Goal: Check status: Check status

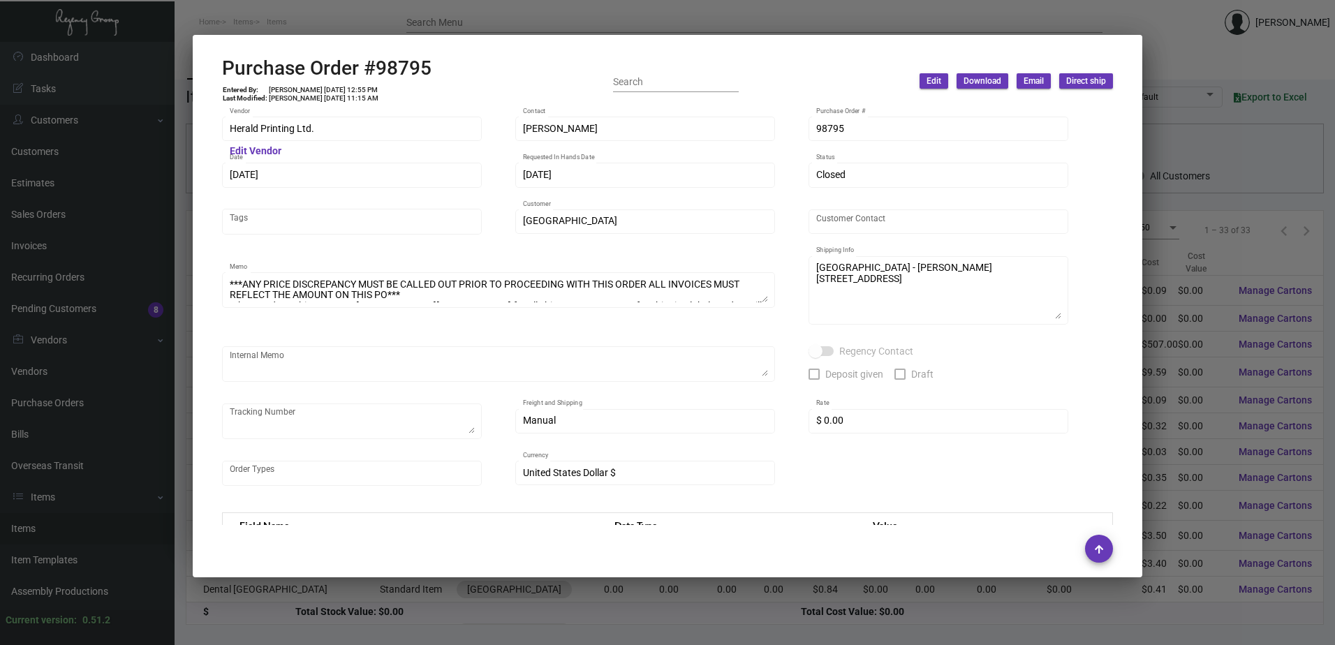
scroll to position [118, 0]
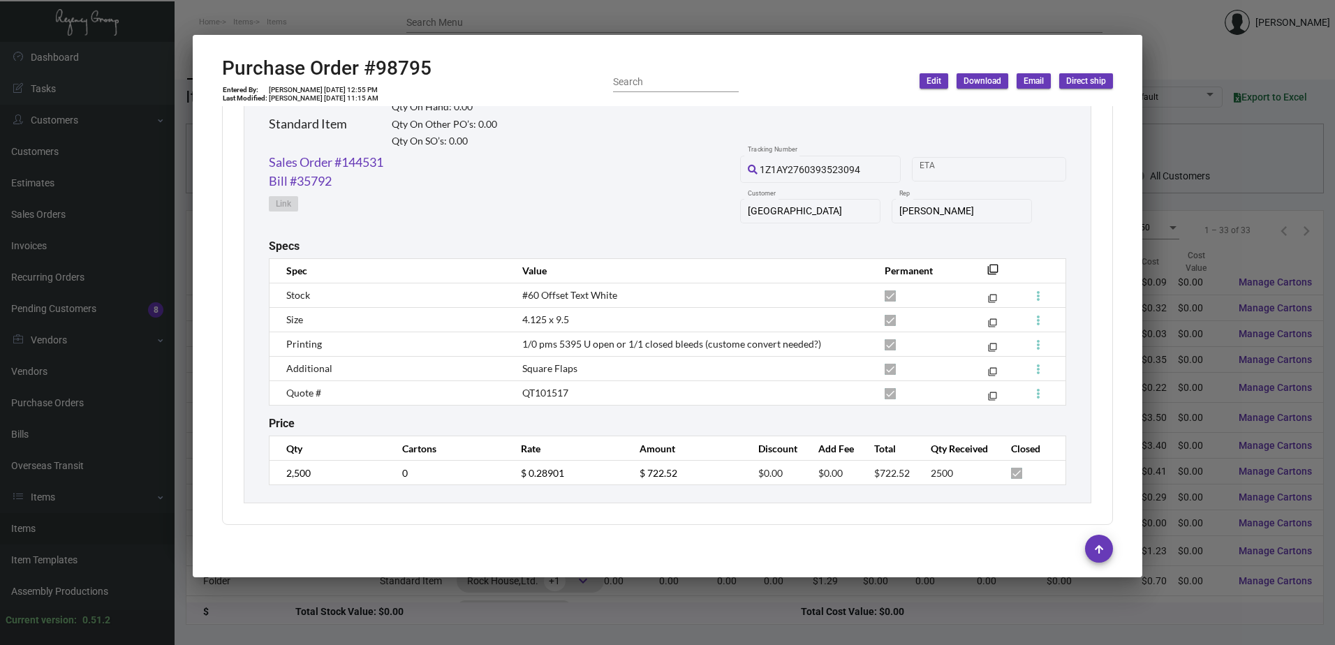
click at [653, 149] on div "Envelope #10 Blue Flap Standard Item Qty On Hand: 0.00 Qty On Other PO’s: 0.00 …" at bounding box center [667, 115] width 797 height 75
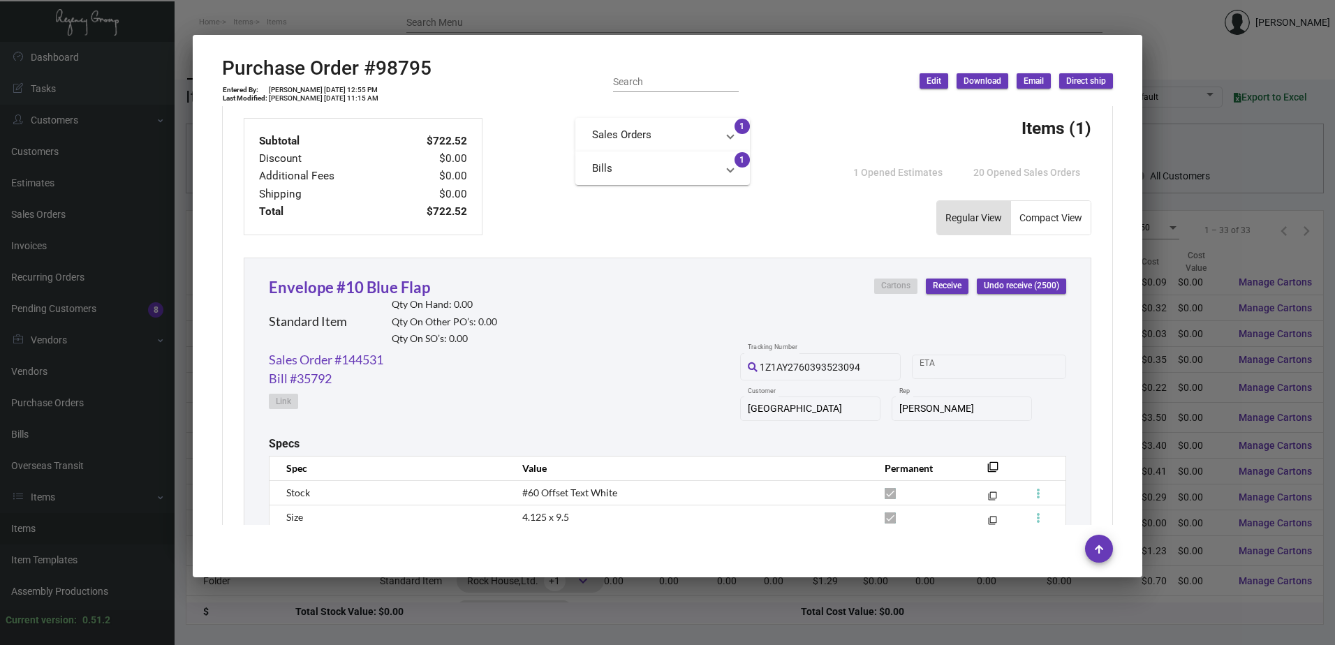
scroll to position [706, 0]
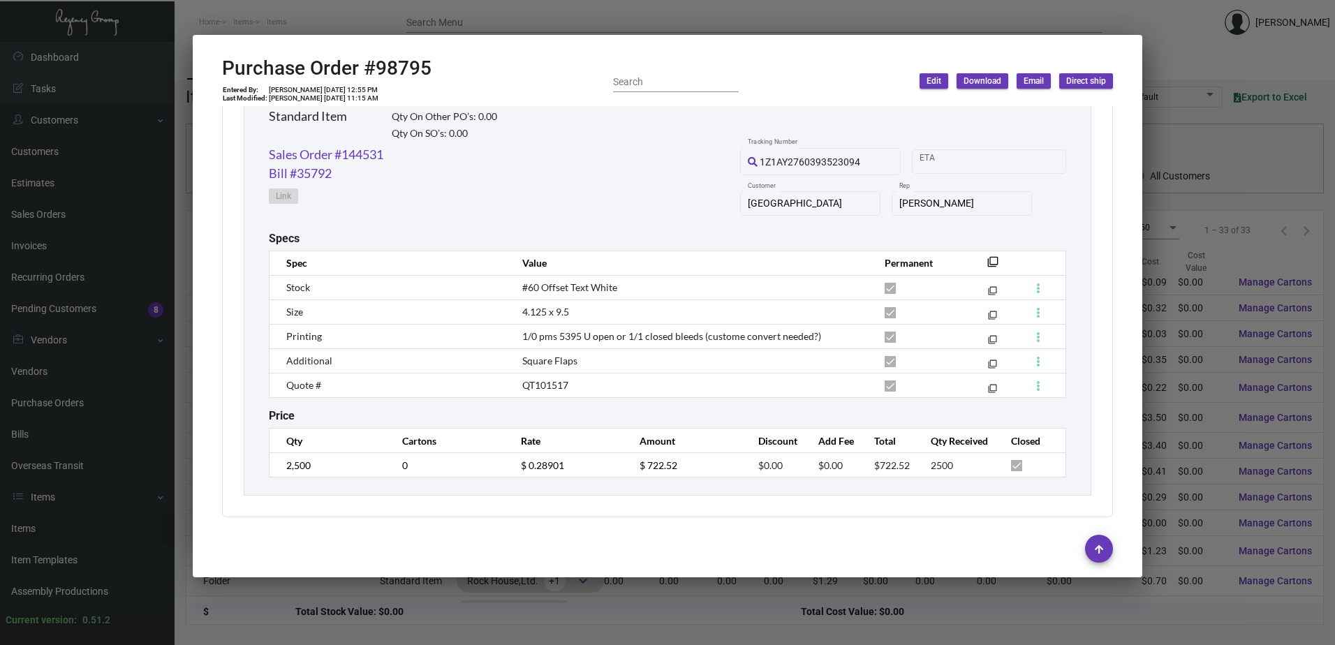
click at [627, 190] on div "Sales Order #144531 Bill #35792 Link 1Z1AY2760393523094 Tracking Number Start d…" at bounding box center [667, 188] width 797 height 87
click at [733, 400] on div "Envelope #10 Blue Flap Standard Item Qty On Hand: 0.00 Qty On Other PO’s: 0.00 …" at bounding box center [668, 273] width 848 height 443
click at [745, 392] on td "QT101517" at bounding box center [689, 385] width 362 height 24
click at [699, 416] on div "Price" at bounding box center [667, 415] width 797 height 13
click at [696, 414] on div "Price" at bounding box center [667, 415] width 797 height 13
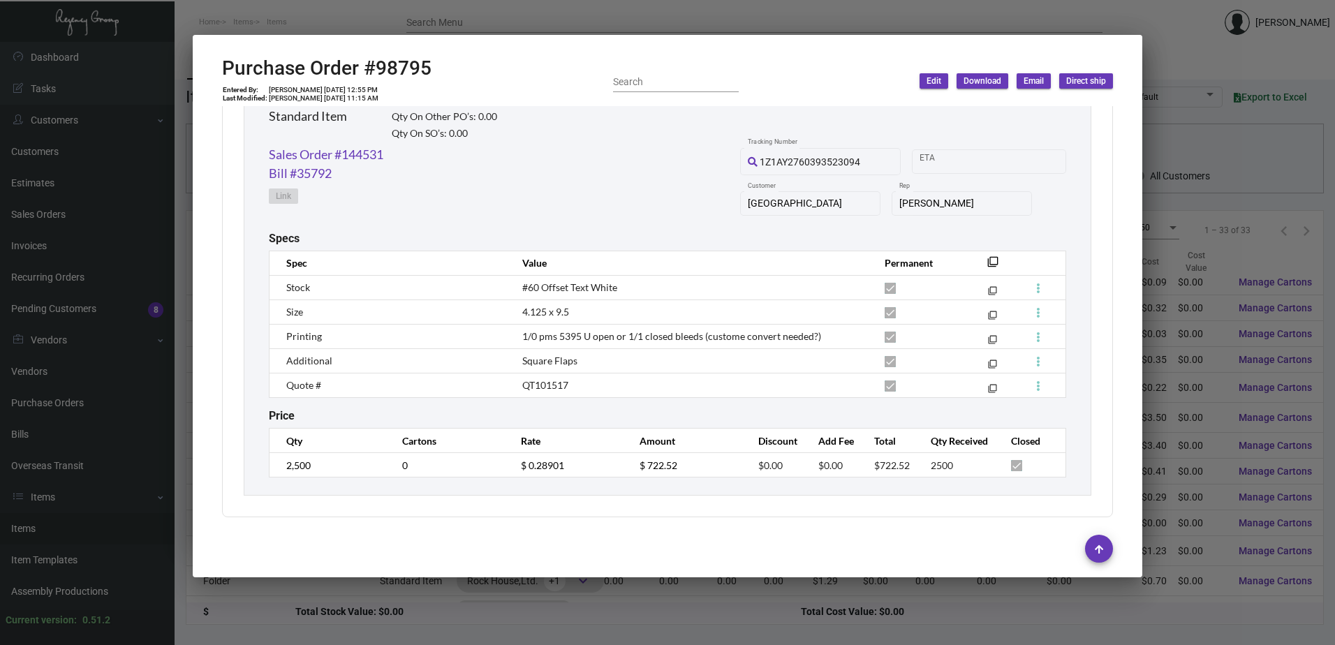
click at [104, 146] on div at bounding box center [667, 322] width 1335 height 645
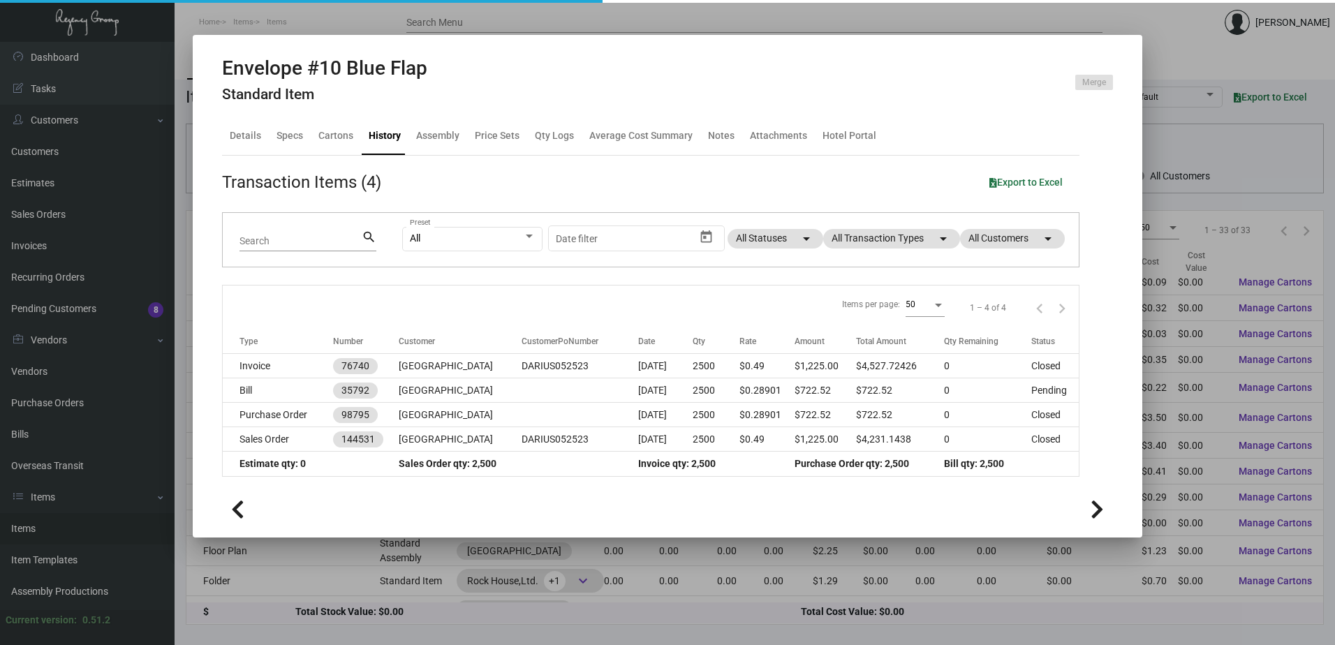
click at [49, 181] on div at bounding box center [667, 322] width 1335 height 645
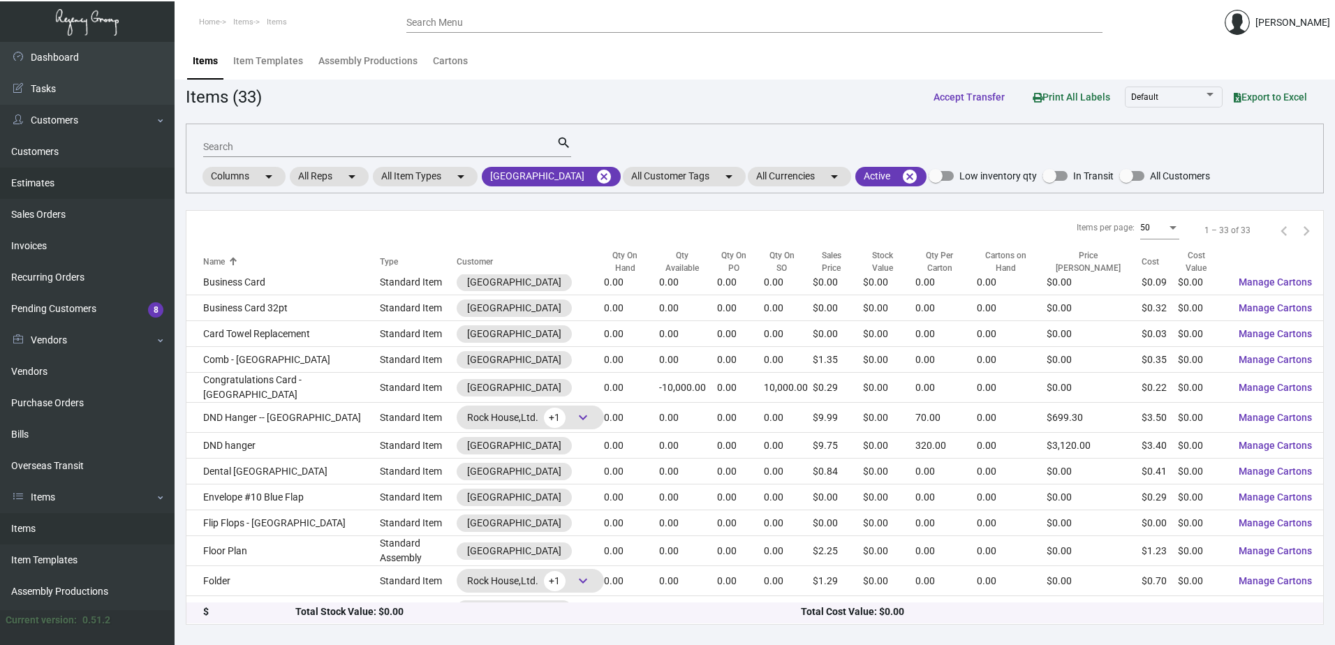
drag, startPoint x: 52, startPoint y: 184, endPoint x: 137, endPoint y: 185, distance: 84.5
click at [52, 184] on link "Estimates" at bounding box center [87, 183] width 175 height 31
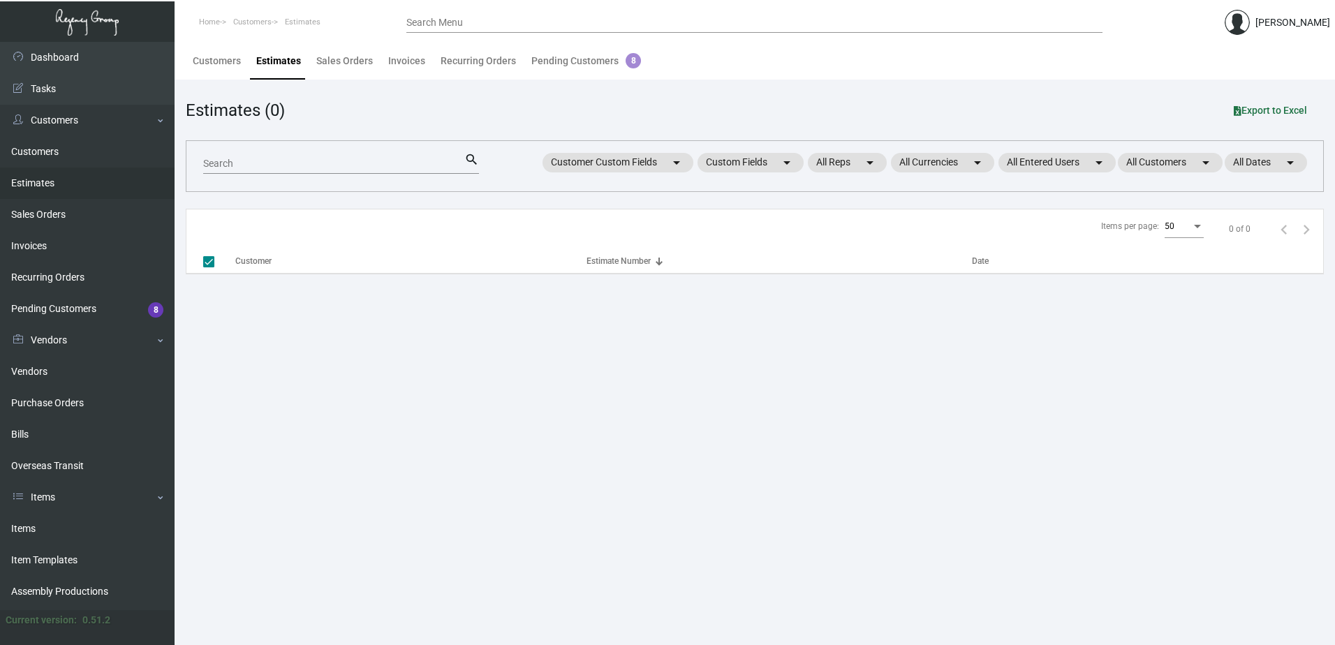
checkbox input "false"
click at [284, 167] on input "Search" at bounding box center [333, 164] width 261 height 11
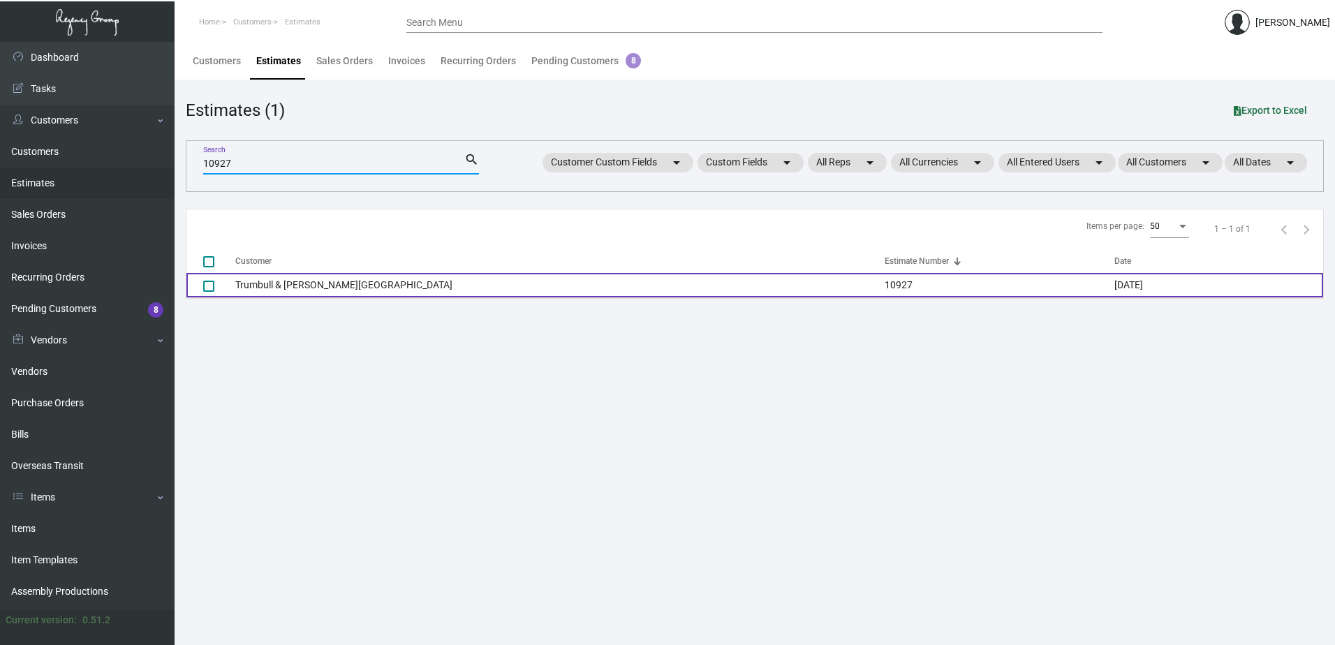
type input "10927"
click at [336, 281] on td "Trumbull & [PERSON_NAME][GEOGRAPHIC_DATA]" at bounding box center [559, 285] width 649 height 24
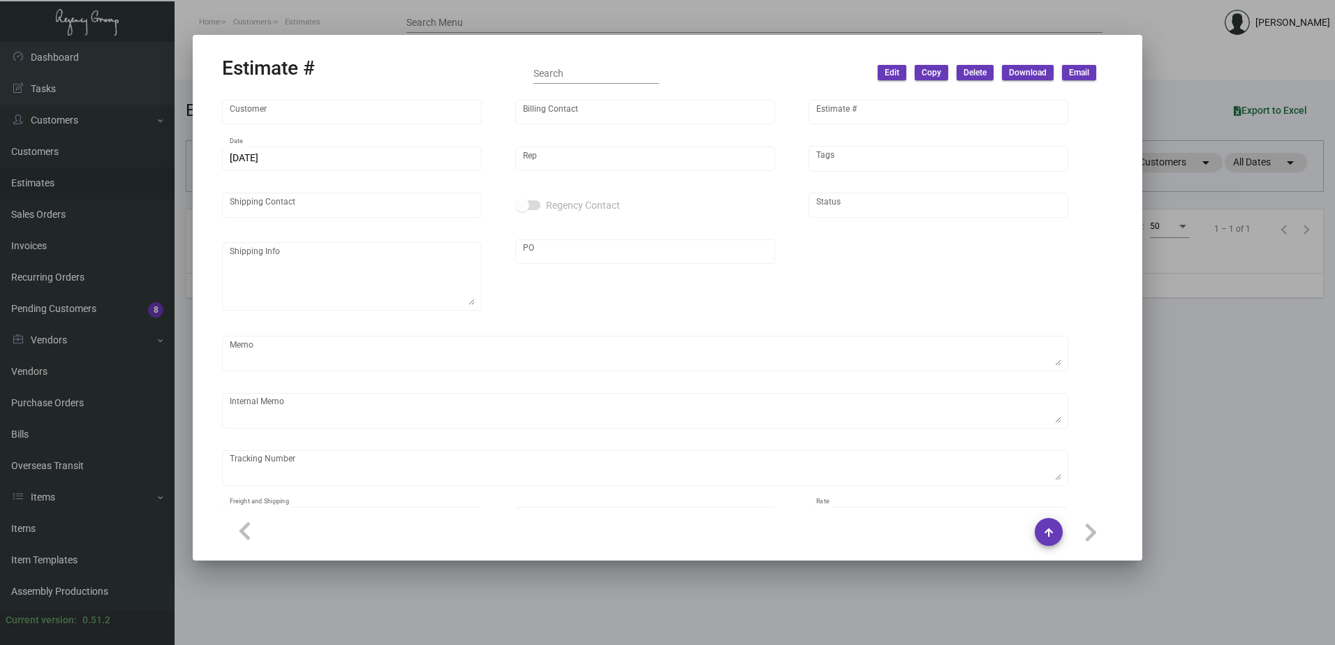
type input "Trumbull & [PERSON_NAME][GEOGRAPHIC_DATA]"
type input "INVOICE INVOICE"
type input "10927"
type input "[DATE]"
type input "[PERSON_NAME]"
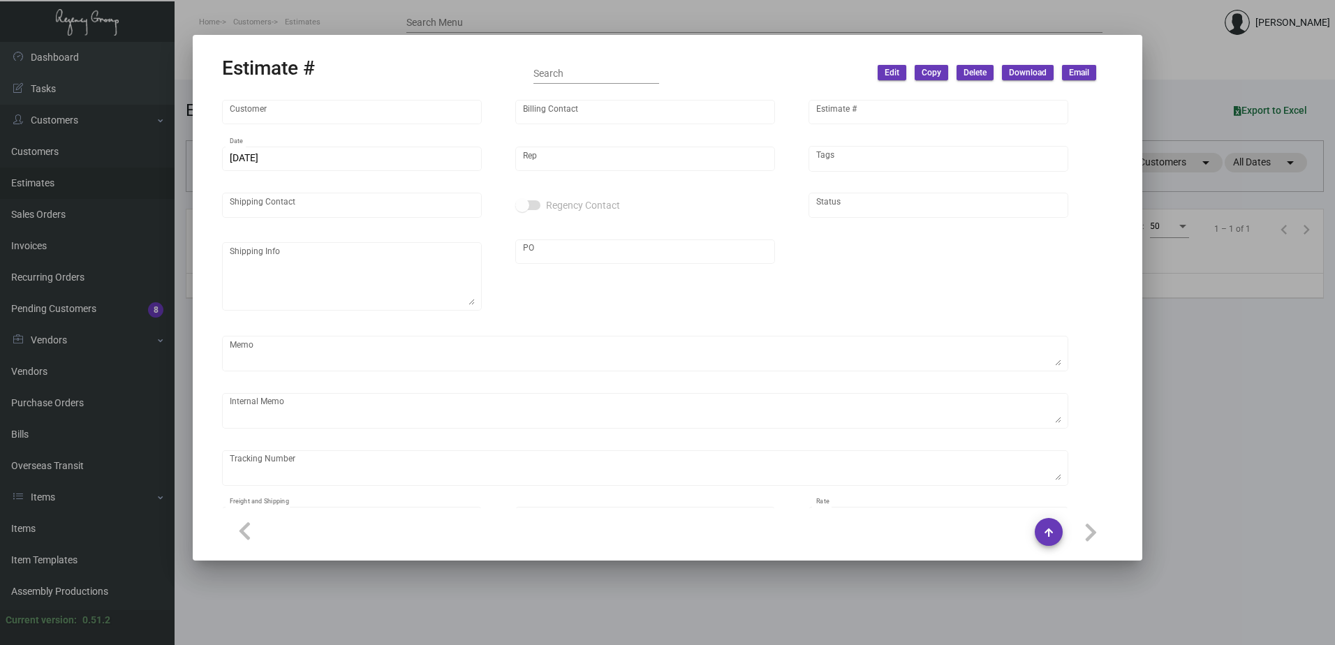
type input "[PERSON_NAME]"
type input "United States Dollar $"
type input "$ 0.00"
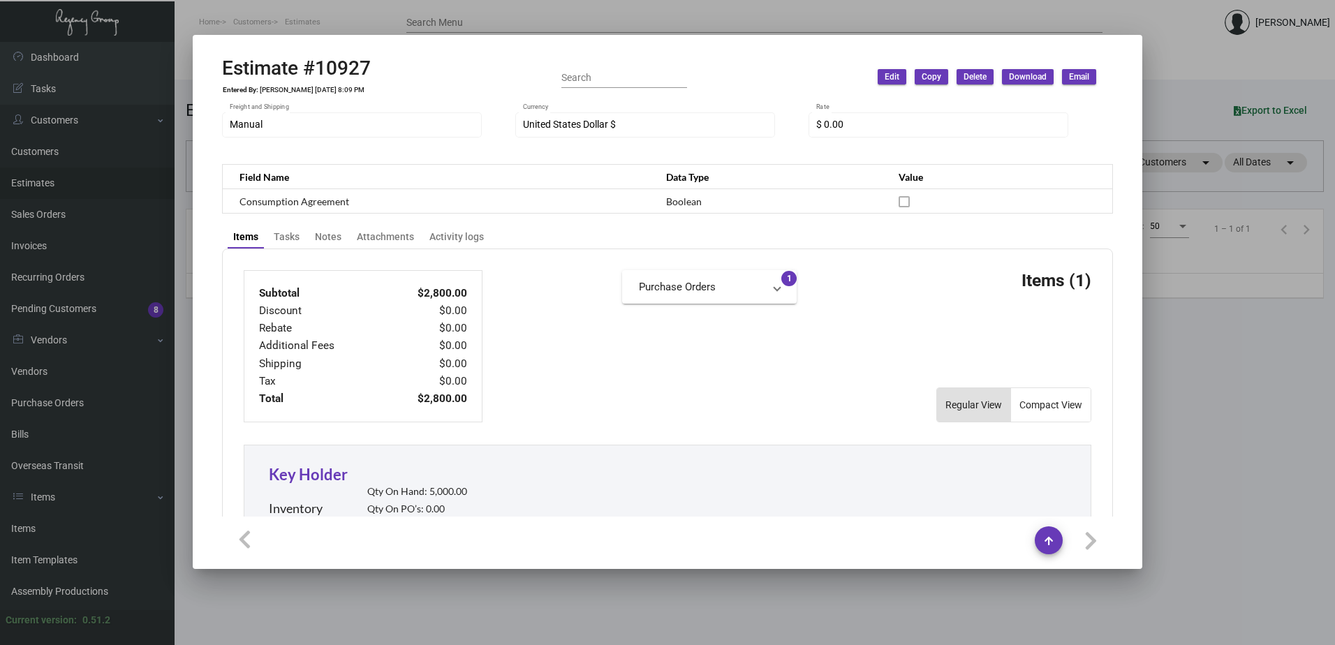
scroll to position [698, 0]
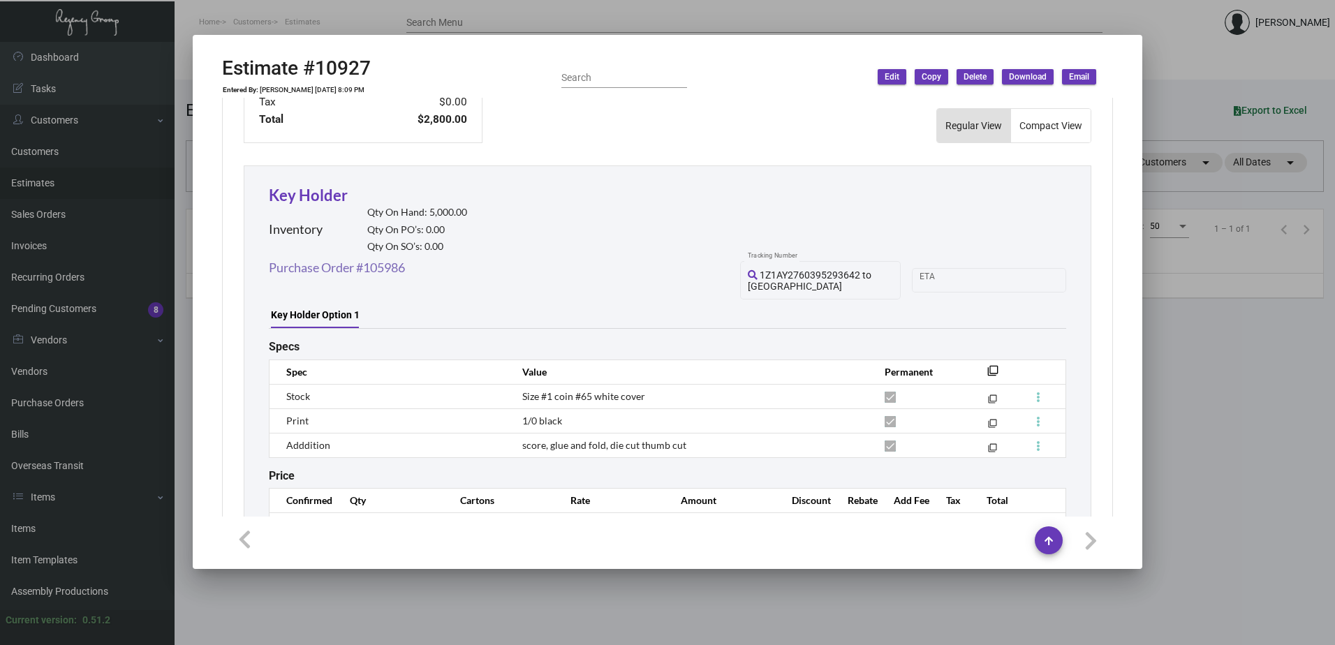
click at [381, 258] on link "Purchase Order #105986" at bounding box center [337, 267] width 136 height 19
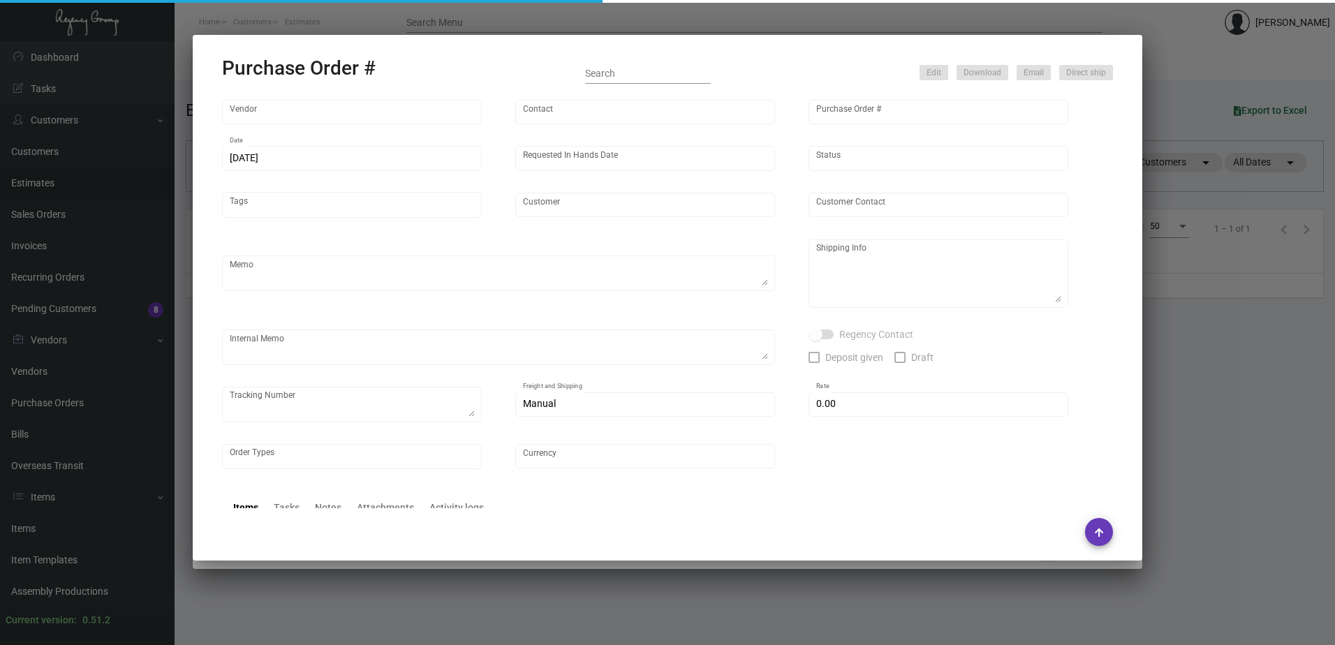
type input "Team Concept"
type input "[PERSON_NAME]"
type input "105986"
type input "[DATE]"
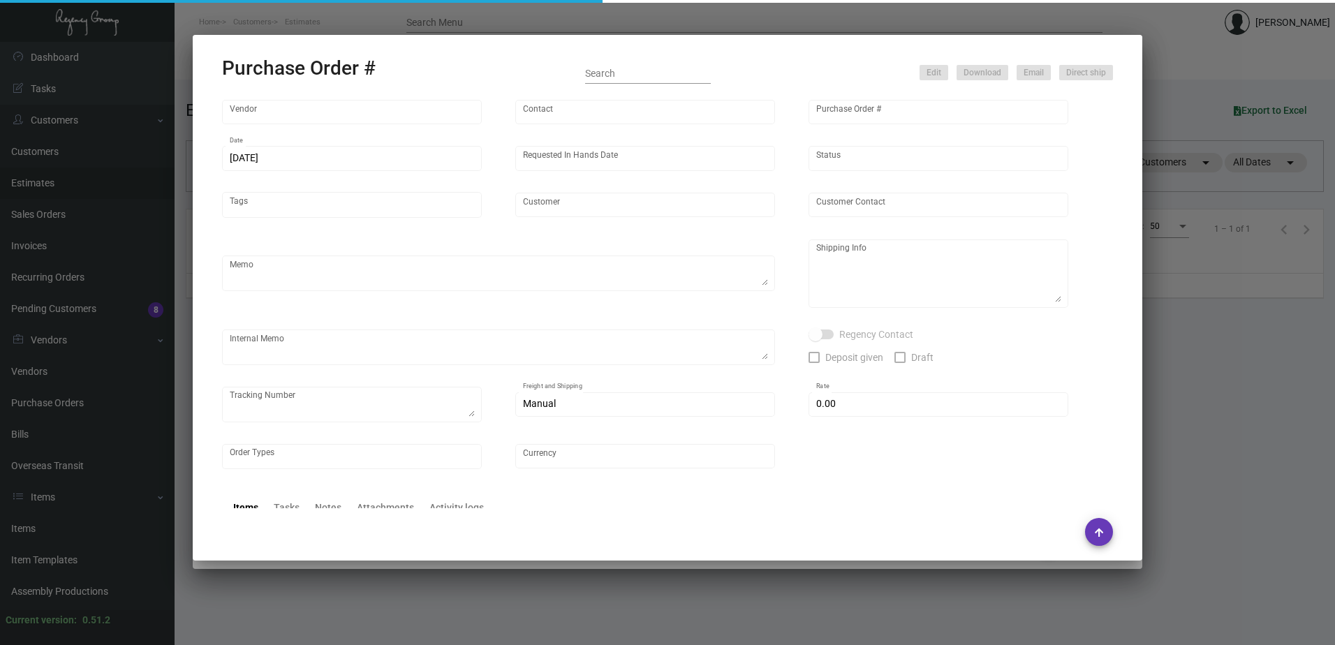
type input "Trumbull & [PERSON_NAME][GEOGRAPHIC_DATA]"
type textarea "***ANY PRICE DISCREPANCY MUST BE CALLED OUT PRIOR TO PROCEEDING WITH THIS ORDER…"
type textarea "Regency Group NJ - [PERSON_NAME] [STREET_ADDRESS]"
type textarea "[DATE] Shipped from Team Concept by UPS Ground Cost $92.70 to [GEOGRAPHIC_DATA]"
checkbox input "true"
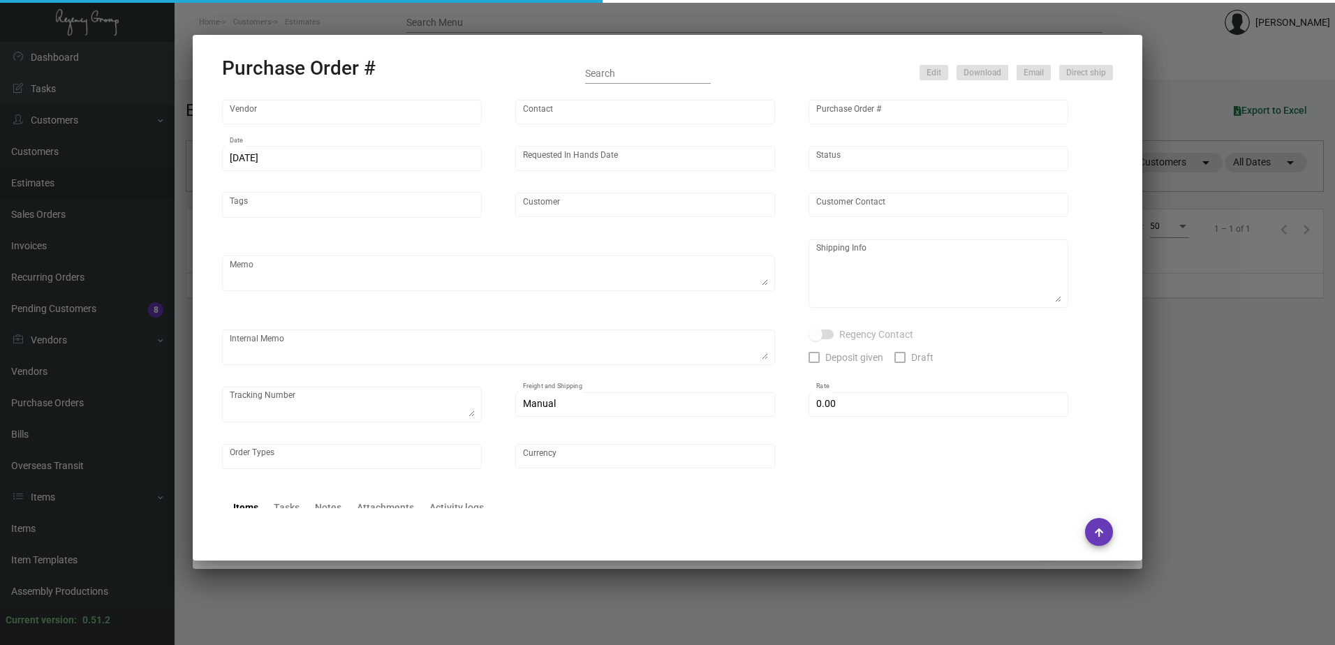
type input "$ 0.00"
type input "United States Dollar $"
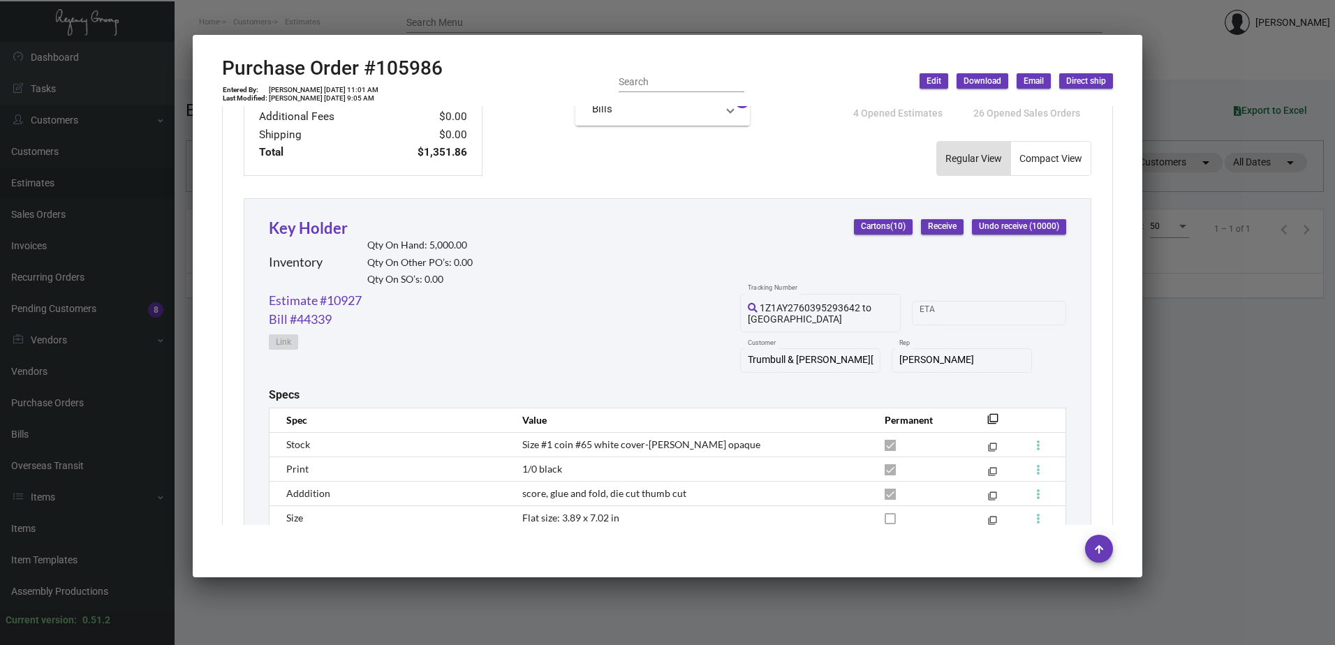
scroll to position [682, 0]
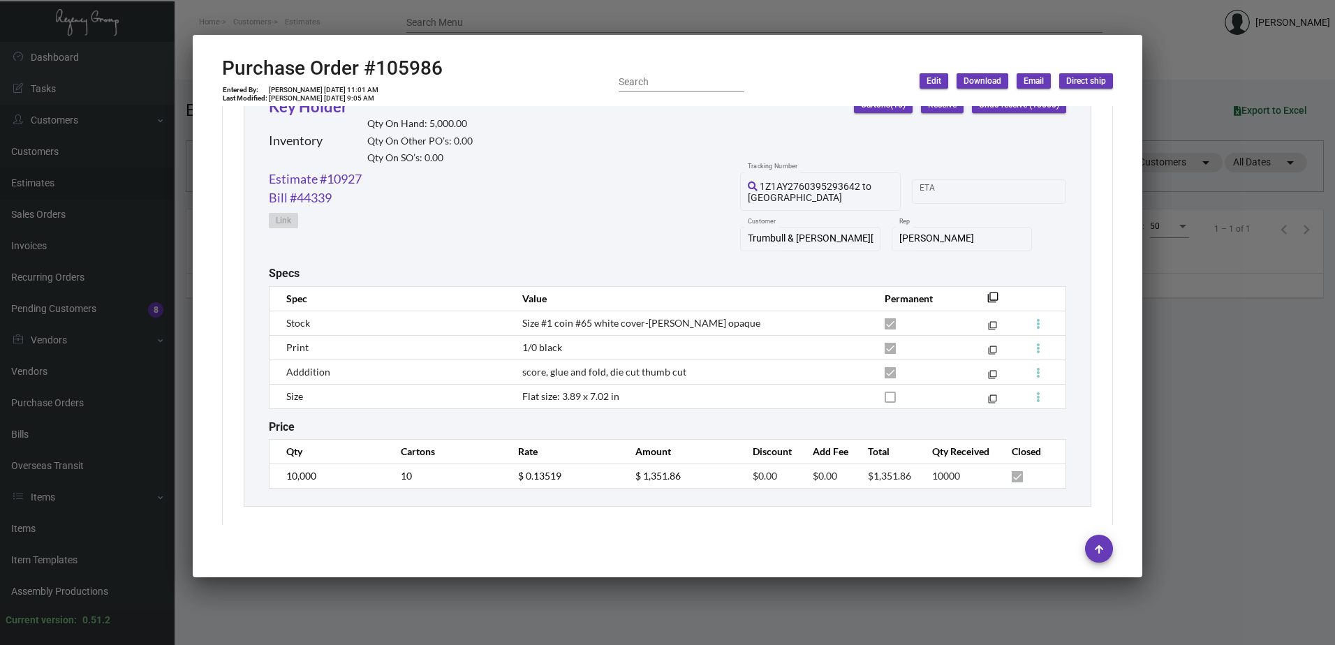
click at [603, 420] on div "Price" at bounding box center [667, 426] width 797 height 13
click at [587, 423] on div "Key Holder Inventory Qty On Hand: 5,000.00 Qty On Other PO’s: 0.00 Qty On SO’s:…" at bounding box center [668, 292] width 848 height 430
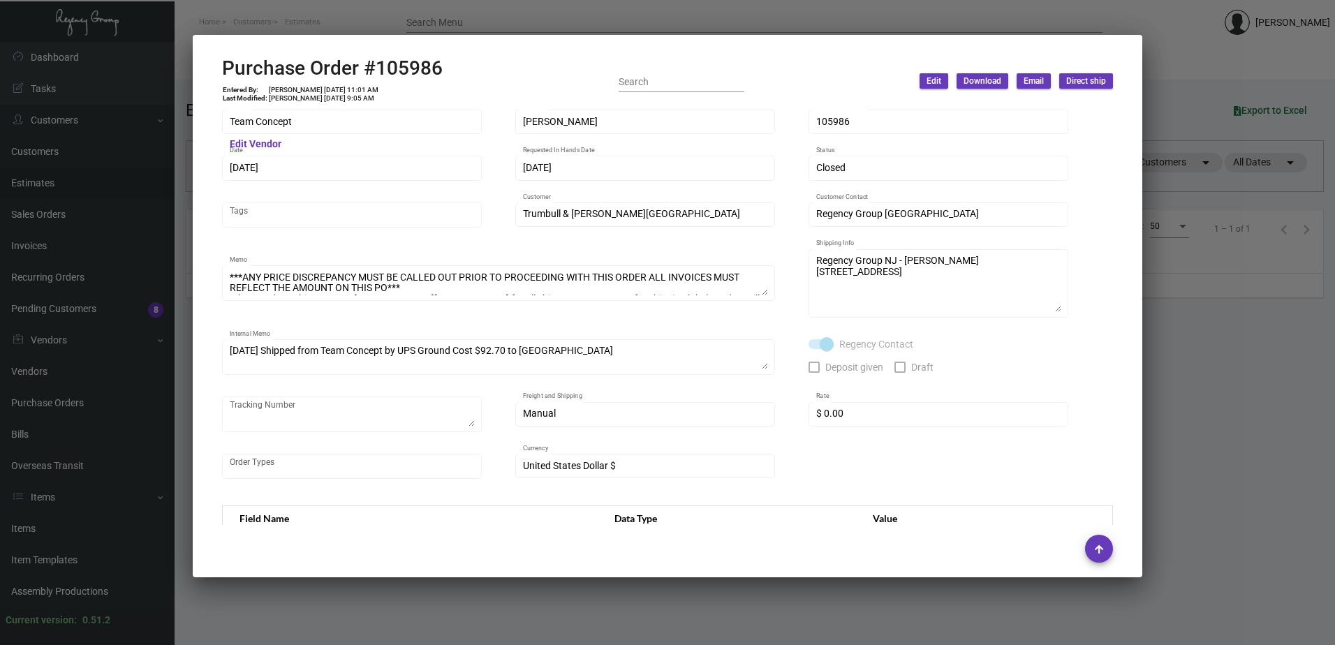
scroll to position [0, 0]
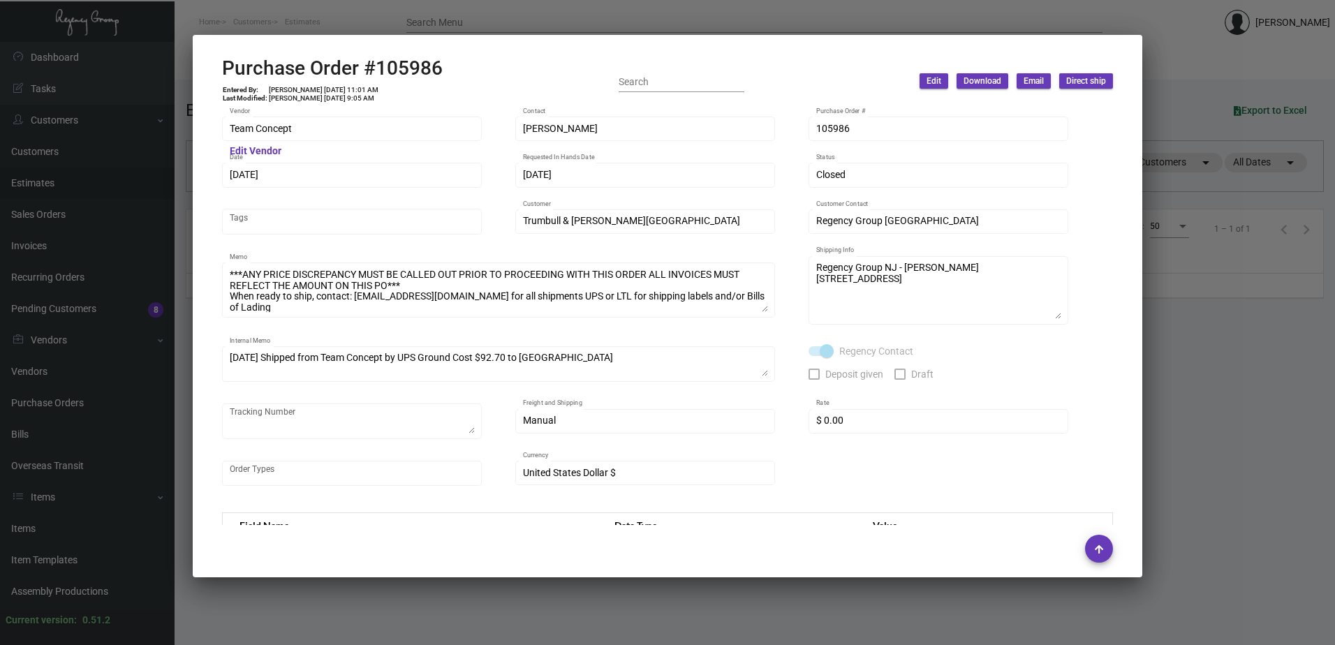
click at [773, 317] on div "***ANY PRICE DISCREPANCY MUST BE CALLED OUT PRIOR TO PROCEEDING WITH THIS ORDER…" at bounding box center [498, 288] width 553 height 57
click at [781, 369] on div "Team Concept Vendor Edit Vendor [PERSON_NAME] Contact 105986 Purchase Order # […" at bounding box center [667, 309] width 891 height 388
